Goal: Task Accomplishment & Management: Use online tool/utility

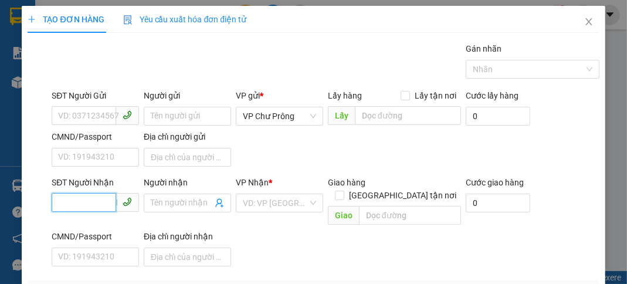
click at [100, 196] on input "SĐT Người Nhận" at bounding box center [84, 202] width 65 height 19
click at [102, 227] on div "0905839800" at bounding box center [94, 225] width 72 height 13
type input "0905839800"
type input "CX HOÀN MỸ"
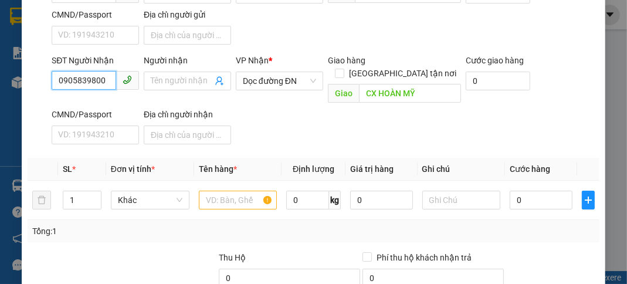
scroll to position [140, 0]
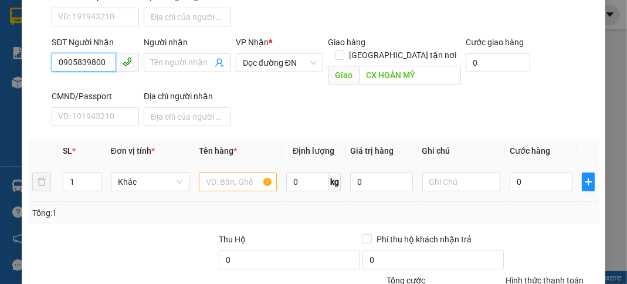
type input "0905839800"
click at [218, 173] on input "text" at bounding box center [238, 182] width 79 height 19
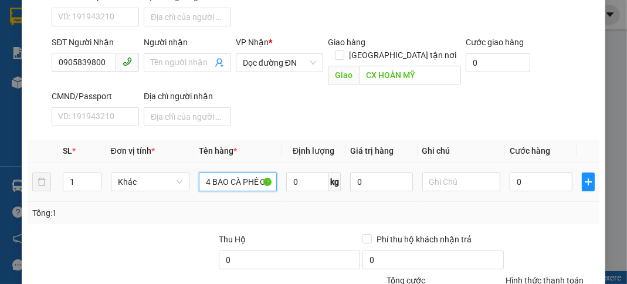
scroll to position [0, 0]
type input "4 BAO CÀ PHÊ CR"
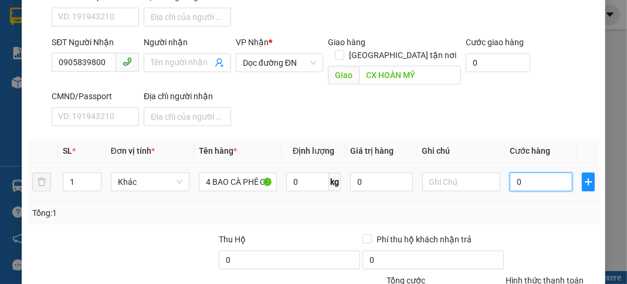
click at [541, 173] on input "0" at bounding box center [541, 182] width 62 height 19
type input "3"
type input "36"
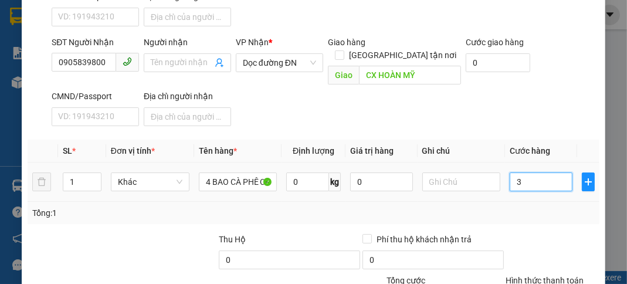
type input "36"
type input "360"
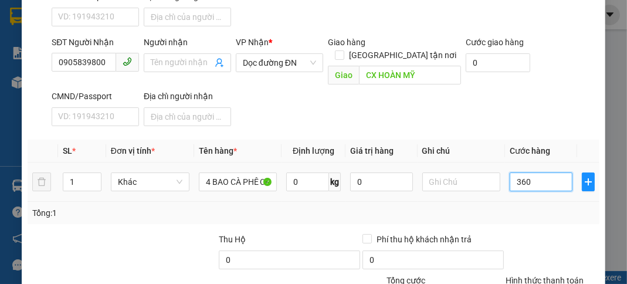
type input "3.600"
type input "36.000"
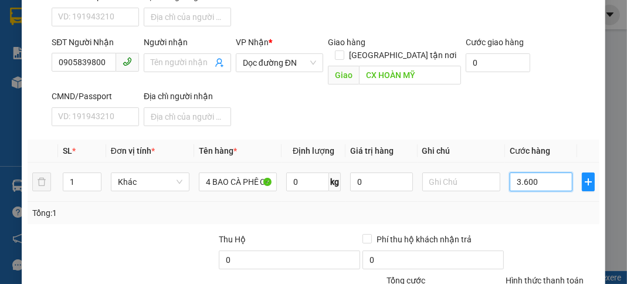
type input "36.000"
type input "360.000"
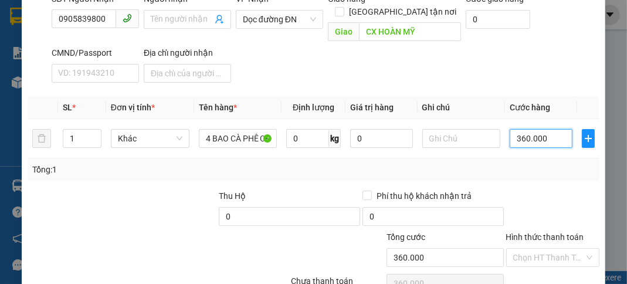
scroll to position [230, 0]
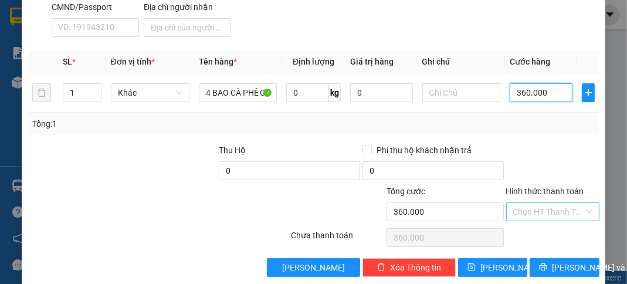
type input "360.000"
click at [551, 203] on input "Hình thức thanh toán" at bounding box center [549, 212] width 71 height 18
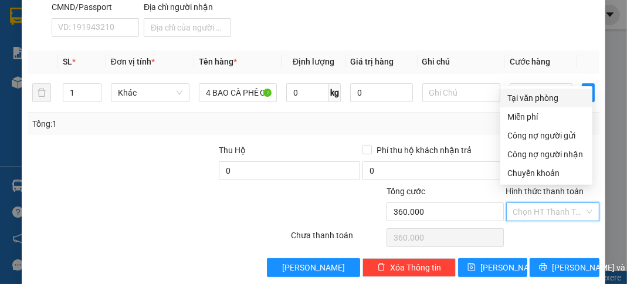
click at [555, 102] on div "Tại văn phòng" at bounding box center [547, 98] width 78 height 13
type input "0"
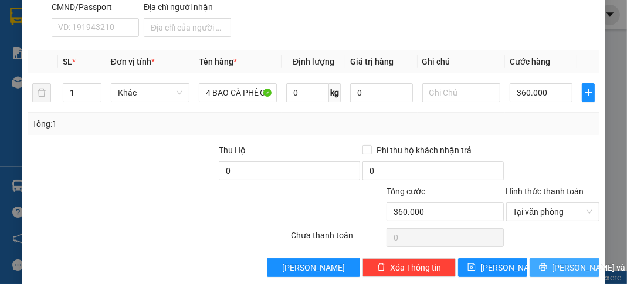
click at [562, 261] on span "[PERSON_NAME] và In" at bounding box center [593, 267] width 82 height 13
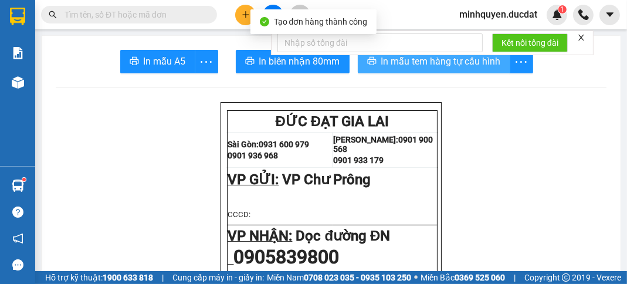
click at [464, 70] on button "In mẫu tem hàng tự cấu hình" at bounding box center [434, 61] width 153 height 23
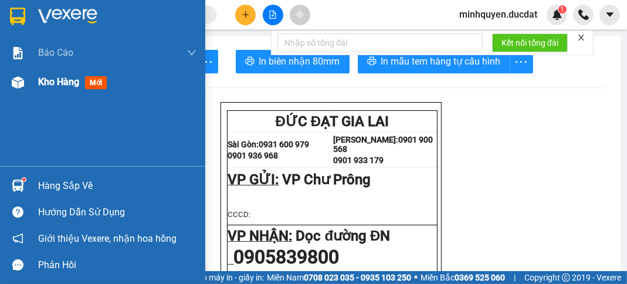
click at [47, 81] on span "Kho hàng" at bounding box center [58, 81] width 41 height 11
